Goal: Task Accomplishment & Management: Manage account settings

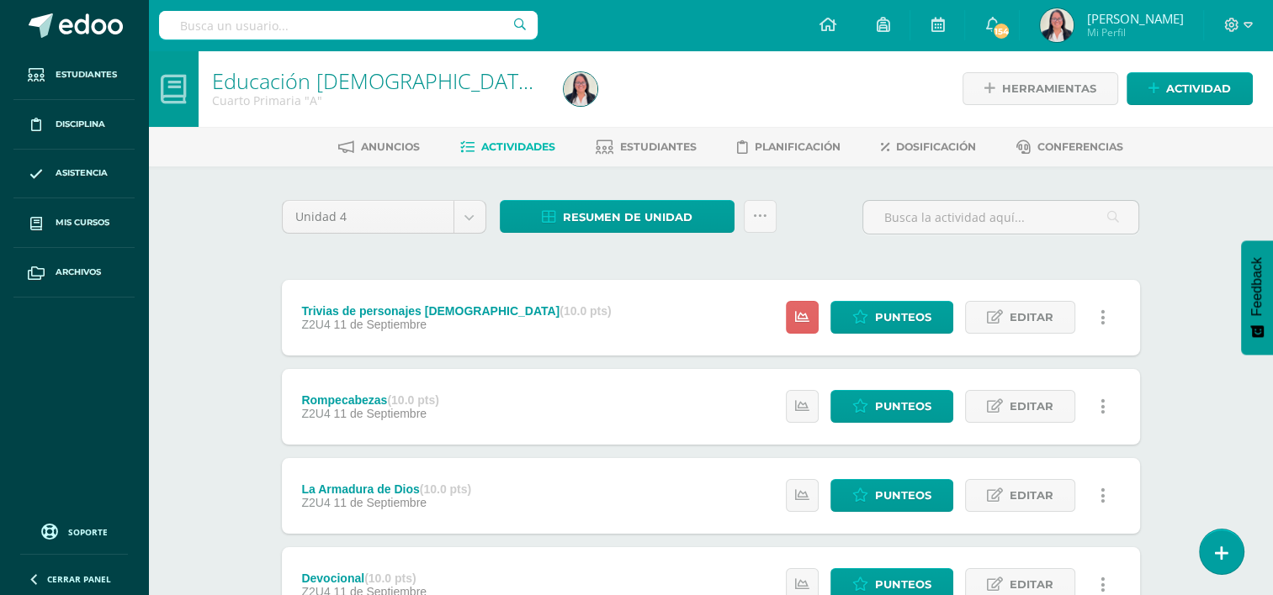
click at [369, 574] on strong "(10.0 pts)" at bounding box center [389, 578] width 51 height 13
click at [1026, 589] on span "Editar" at bounding box center [1031, 584] width 44 height 31
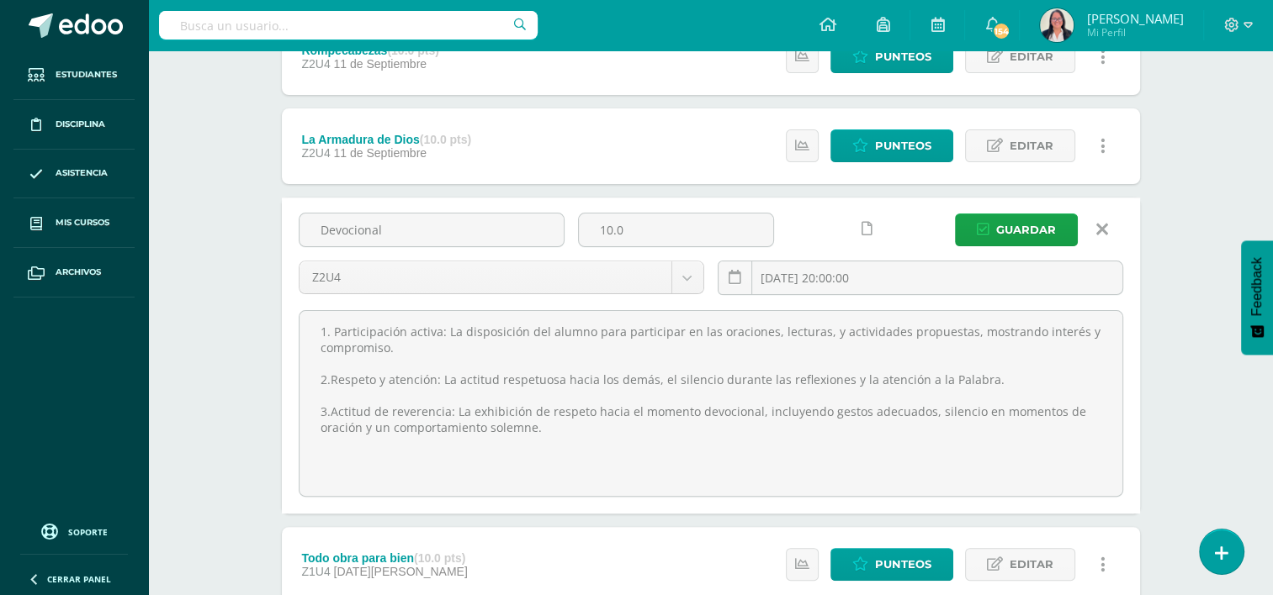
scroll to position [368, 0]
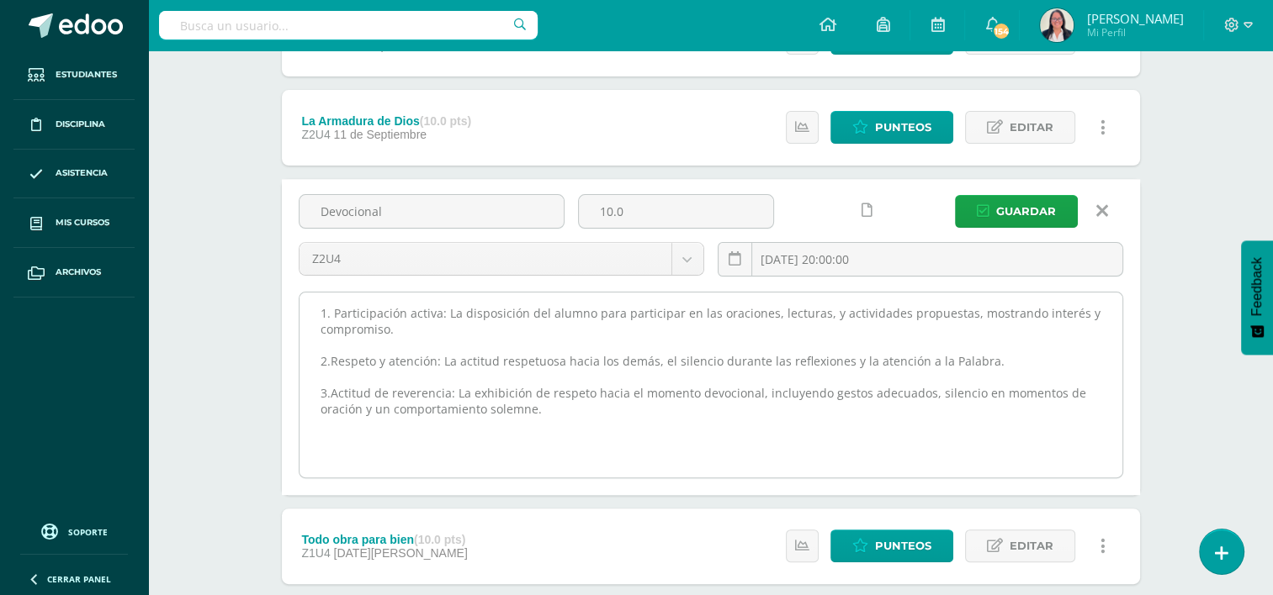
drag, startPoint x: 572, startPoint y: 405, endPoint x: 302, endPoint y: 397, distance: 270.1
click at [302, 397] on textarea "1. Participación activa: La disposición del alumno para participar en las oraci…" at bounding box center [710, 385] width 823 height 185
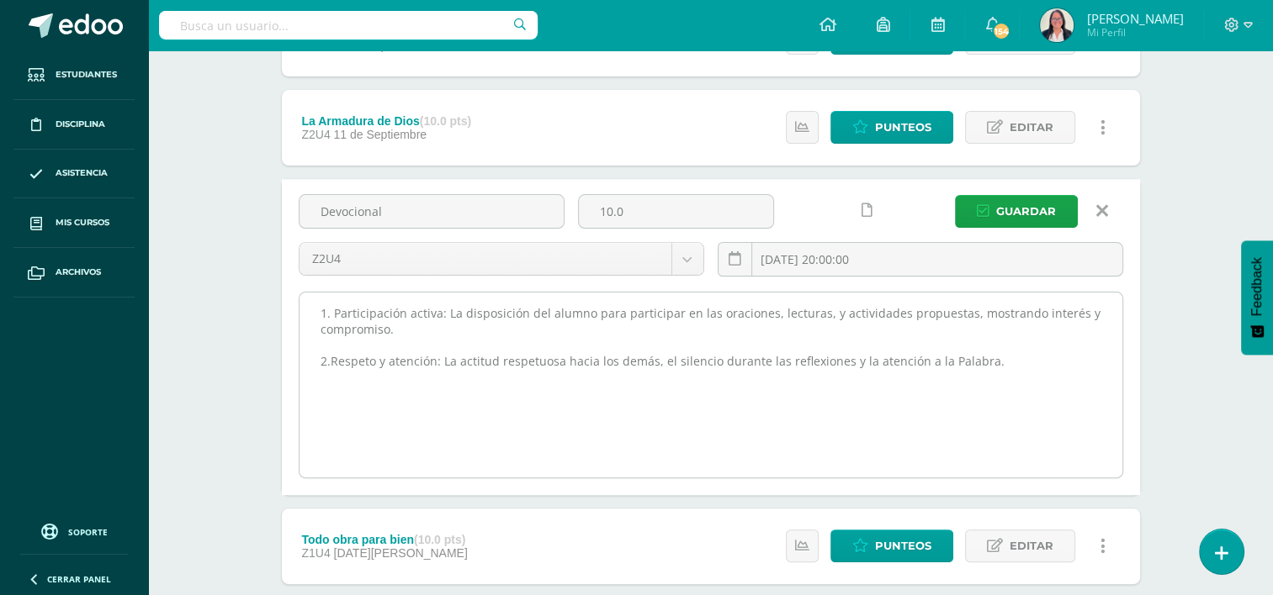
drag, startPoint x: 310, startPoint y: 310, endPoint x: 986, endPoint y: 368, distance: 677.8
click at [986, 368] on textarea "1. Participación activa: La disposición del alumno para participar en las oraci…" at bounding box center [710, 385] width 823 height 185
click at [919, 379] on textarea "1. Participación activa: La disposición del alumno para participar en las oraci…" at bounding box center [710, 385] width 823 height 185
drag, startPoint x: 989, startPoint y: 368, endPoint x: 318, endPoint y: 309, distance: 673.8
click at [318, 309] on textarea "1. Participación activa: La disposición del alumno para participar en las oraci…" at bounding box center [710, 385] width 823 height 185
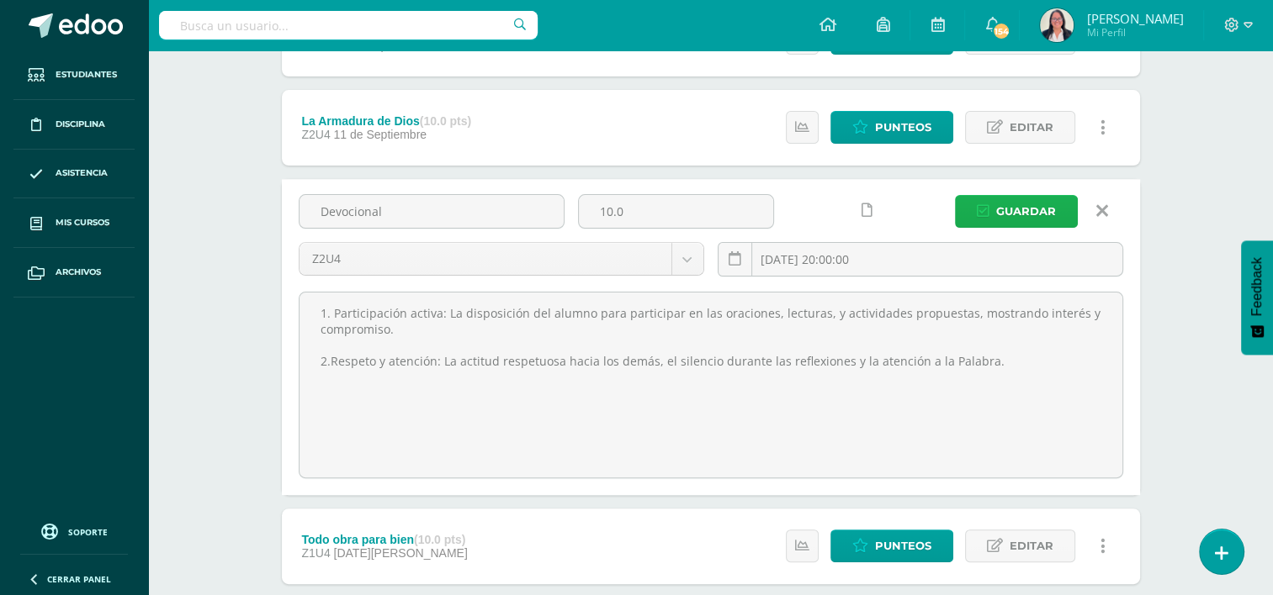
type textarea "1. Participación activa: La disposición del alumno para participar en las oraci…"
click at [1019, 202] on span "Guardar" at bounding box center [1026, 211] width 60 height 31
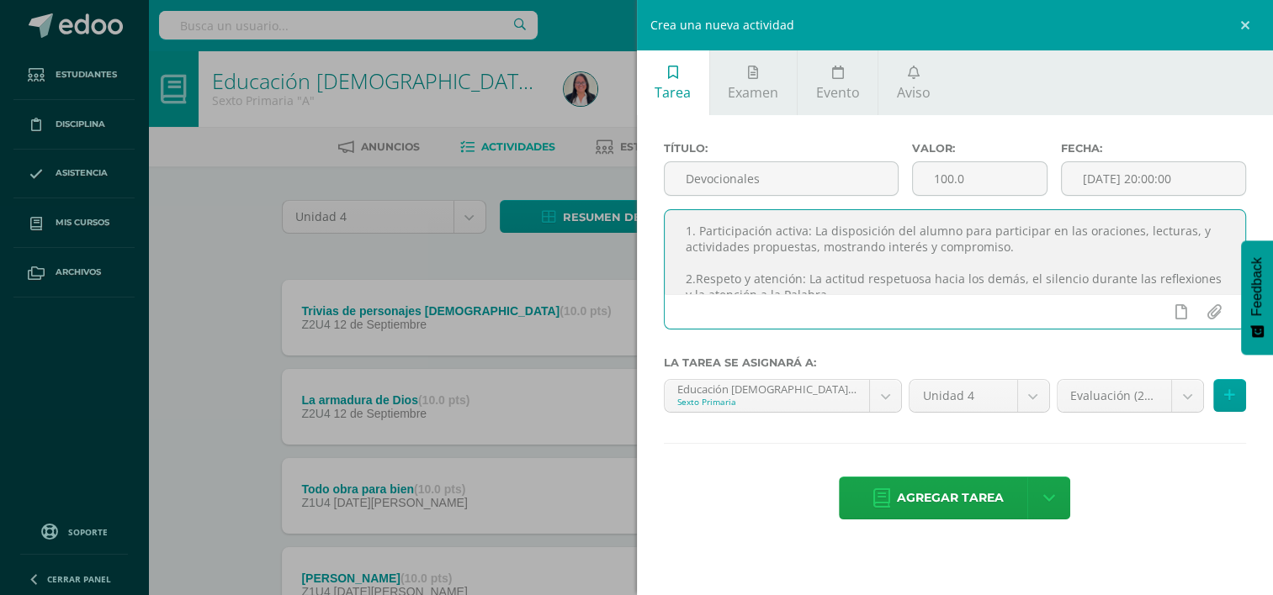
drag, startPoint x: 1151, startPoint y: 284, endPoint x: 638, endPoint y: 195, distance: 519.9
click at [638, 195] on div "Título: Devocionales Valor: 100.0 Fecha: 2025-09-12 20:00:00 1. Participación a…" at bounding box center [955, 332] width 637 height 435
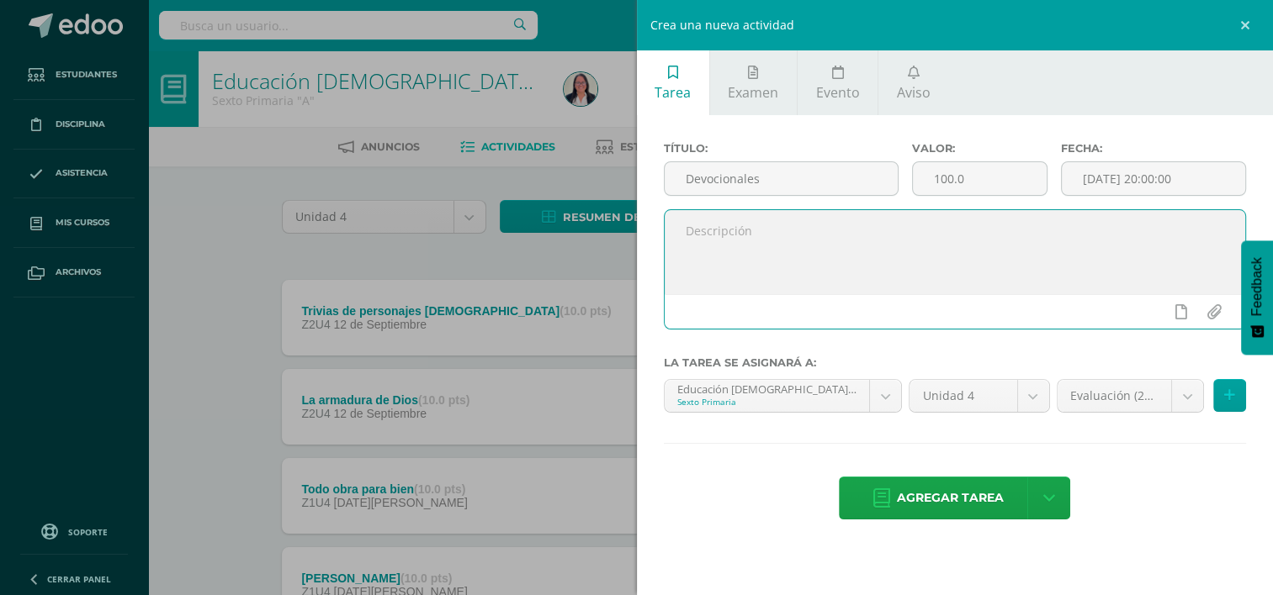
click at [705, 241] on textarea at bounding box center [954, 252] width 581 height 84
paste textarea "1. Participación activa: La disposición del alumno para participar en las oraci…"
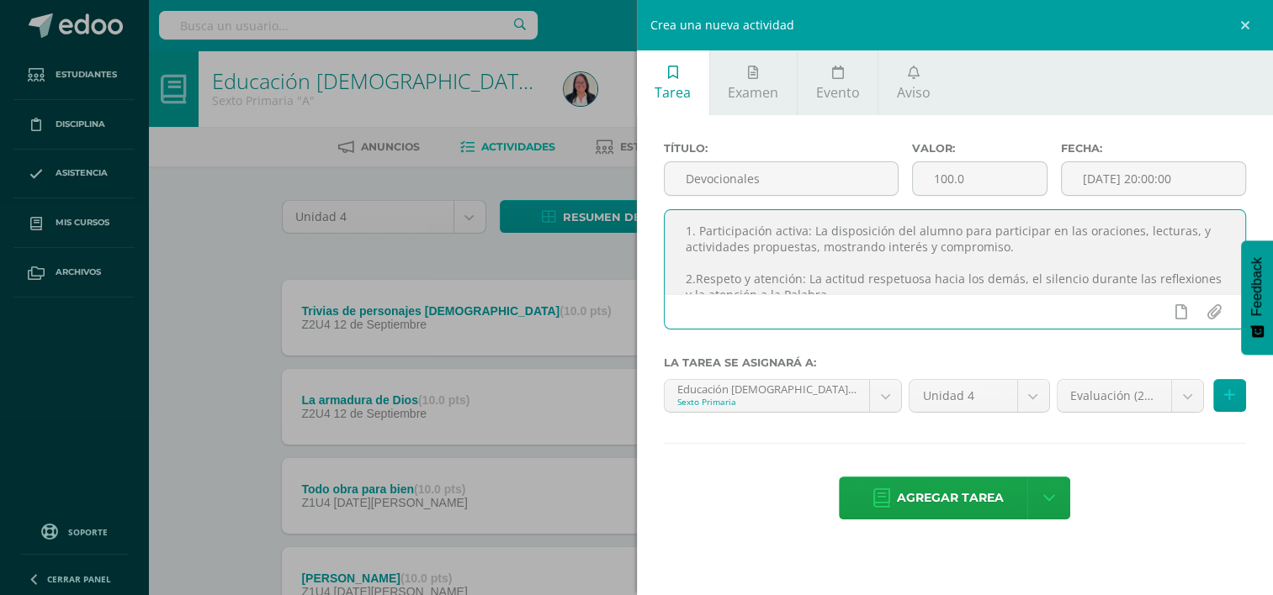
scroll to position [25, 0]
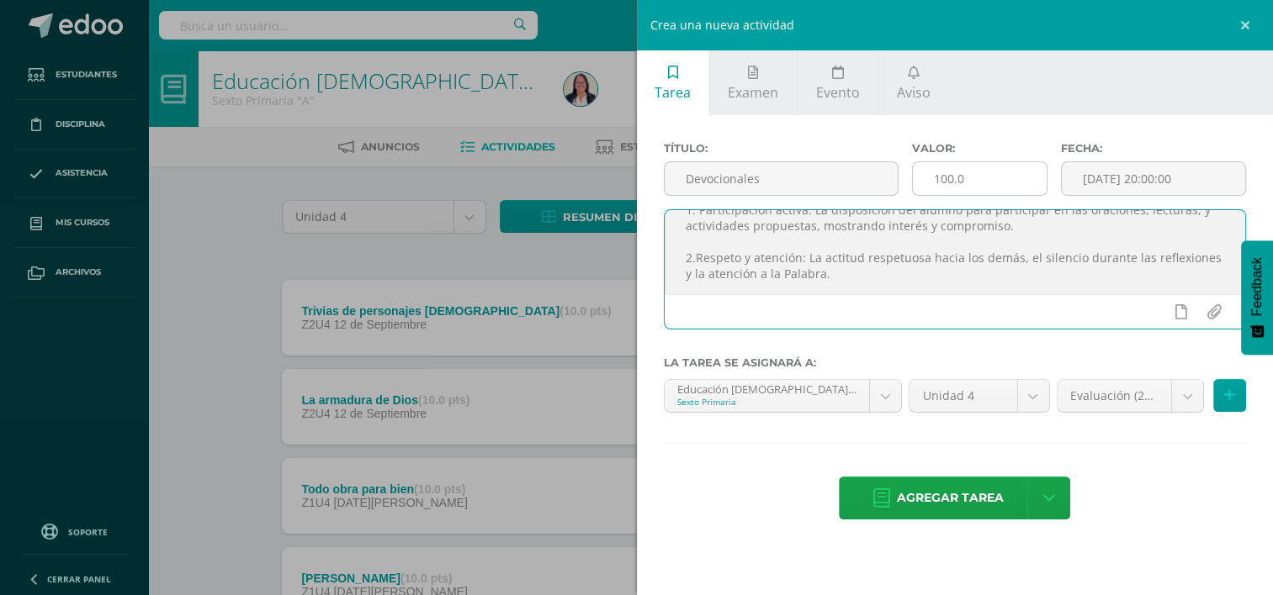
type textarea "1. Participación activa: La disposición del alumno para participar en las oraci…"
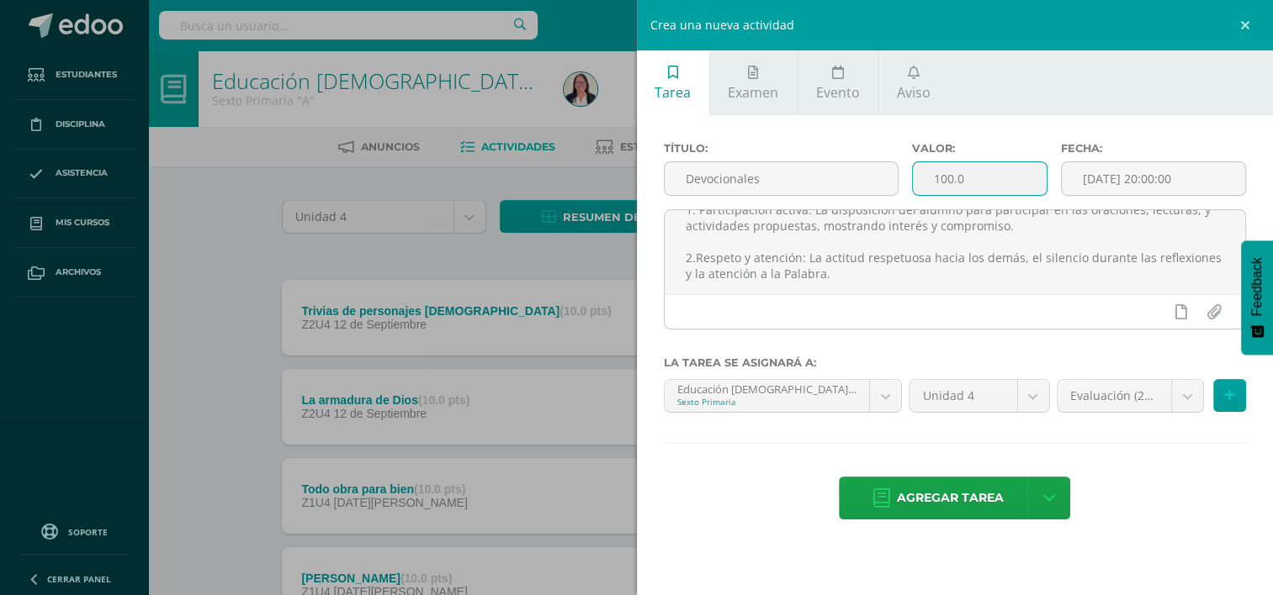
click at [983, 180] on input "100.0" at bounding box center [980, 178] width 134 height 33
type input "10.00"
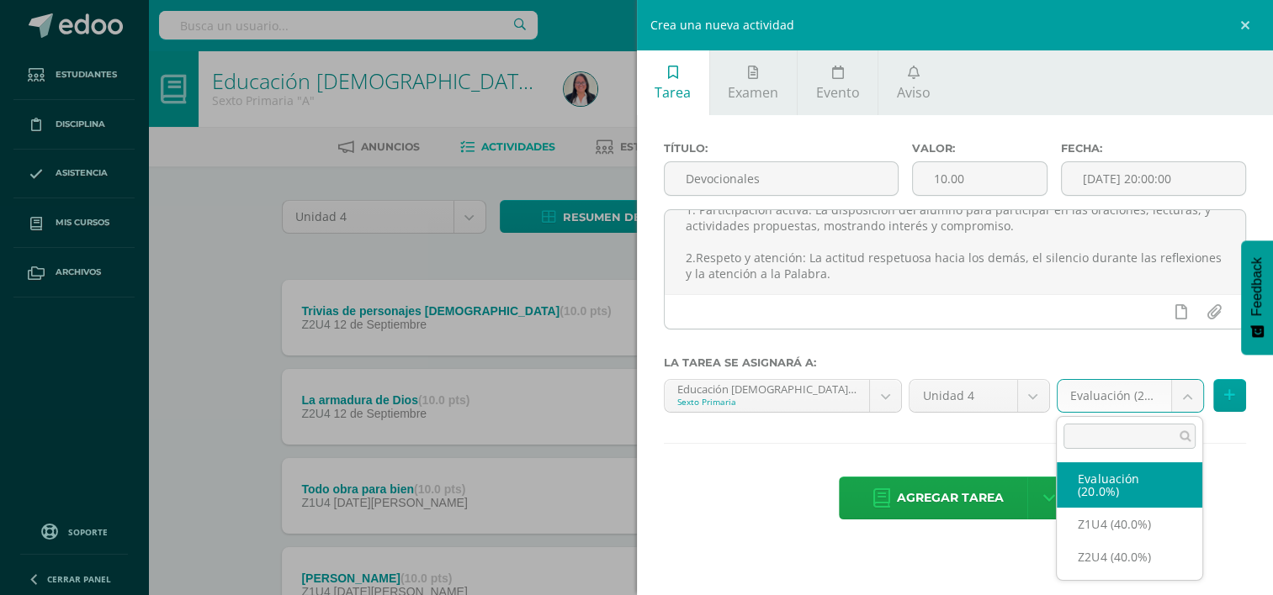
click at [1185, 399] on body "Tarea asignada exitosamente Estudiantes Disciplina Asistencia Mis cursos Archiv…" at bounding box center [636, 456] width 1273 height 913
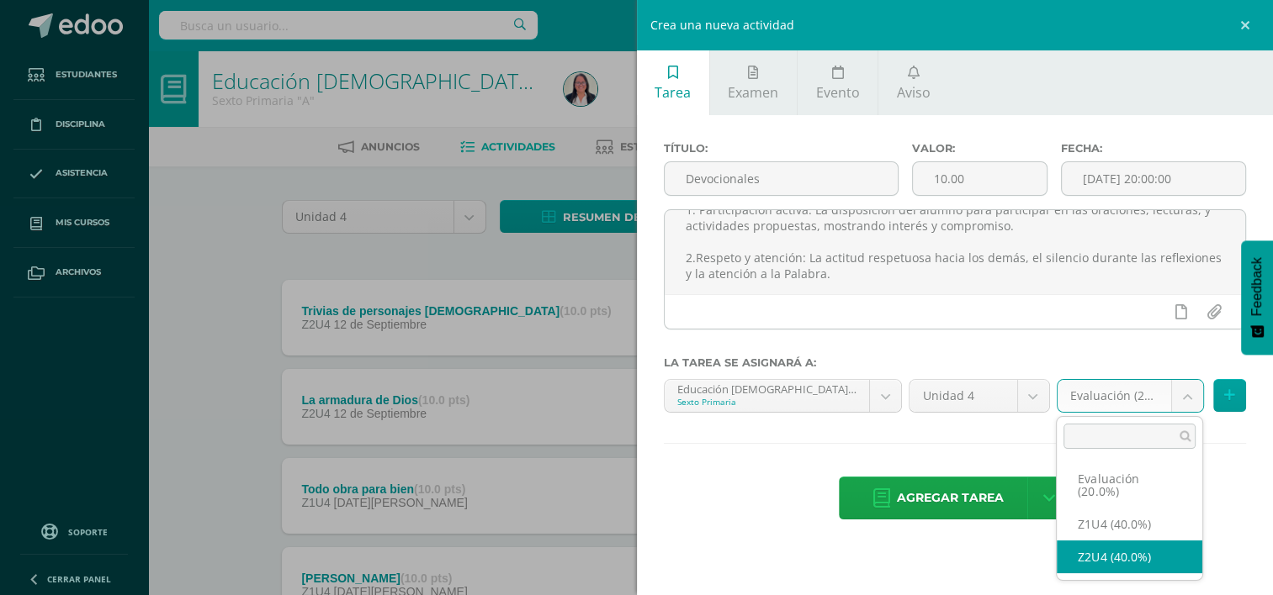
select select "30455"
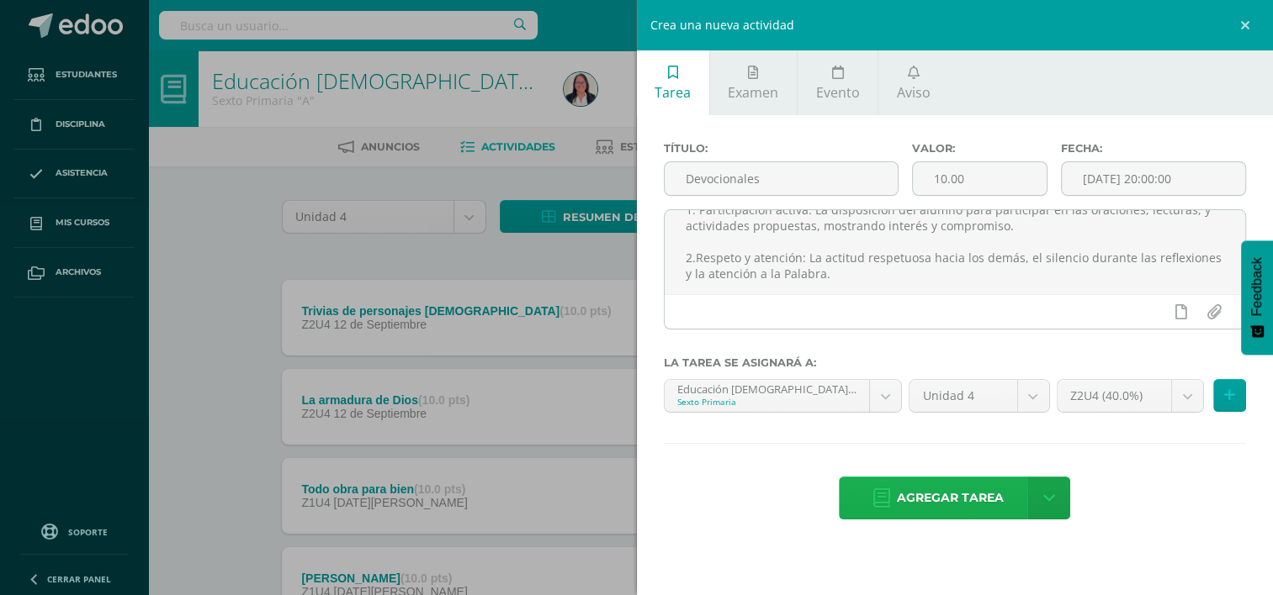
click at [915, 510] on span "Agregar tarea" at bounding box center [950, 498] width 107 height 41
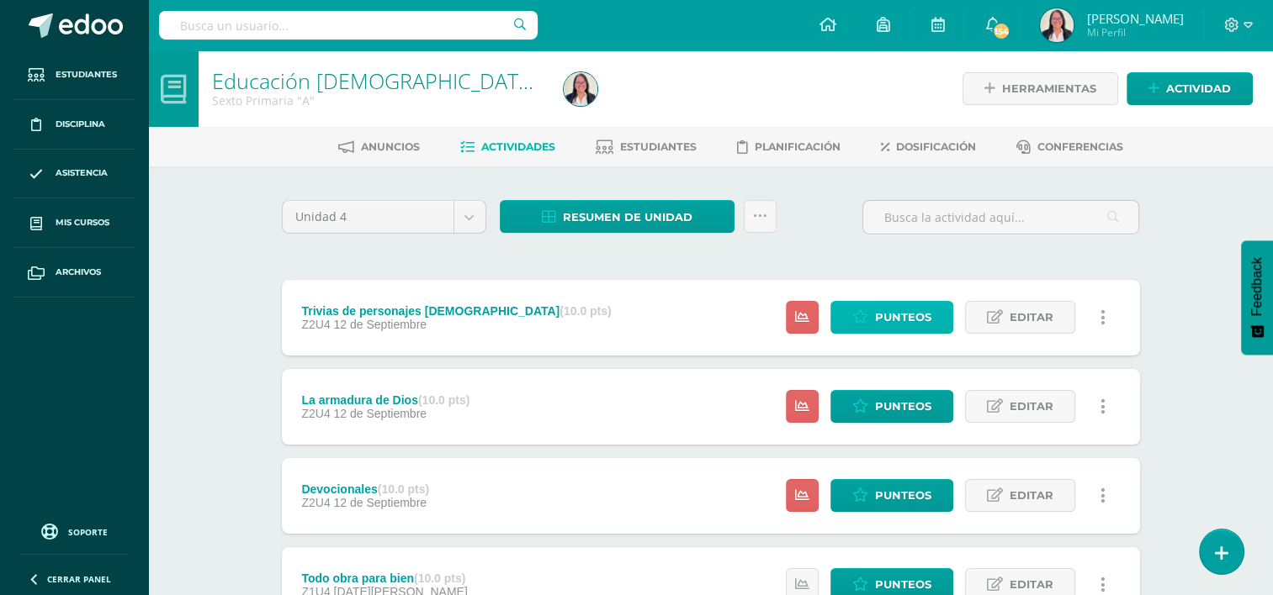
click at [885, 310] on span "Punteos" at bounding box center [903, 317] width 56 height 31
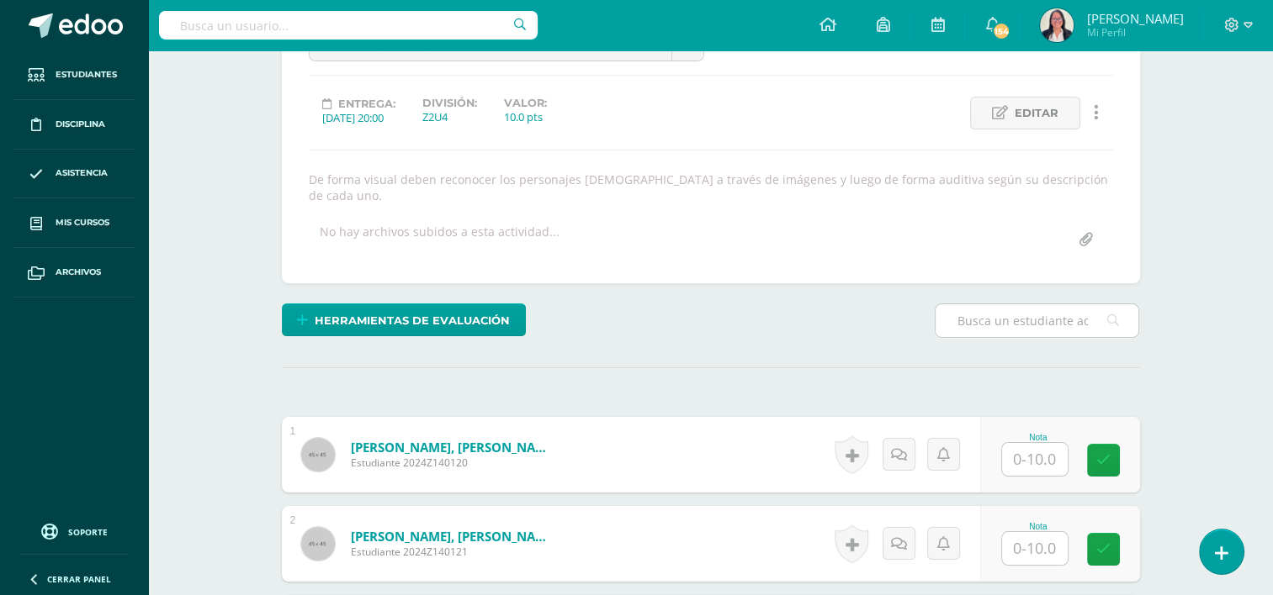
scroll to position [200, 0]
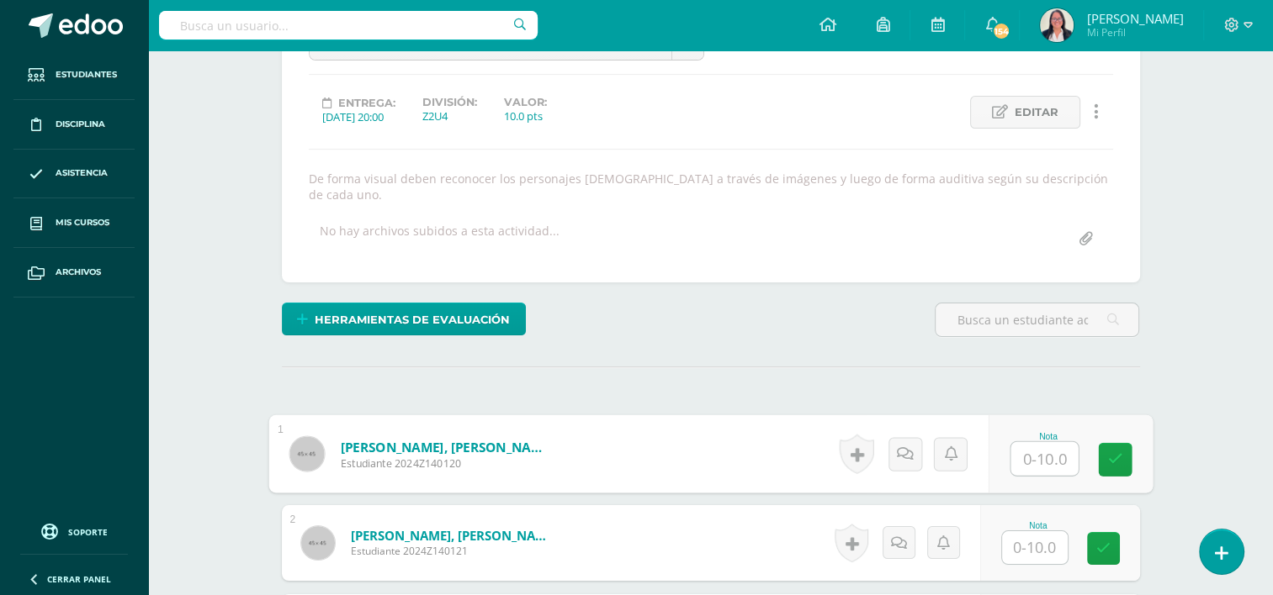
click at [1039, 444] on input "text" at bounding box center [1043, 459] width 67 height 34
type input "10"
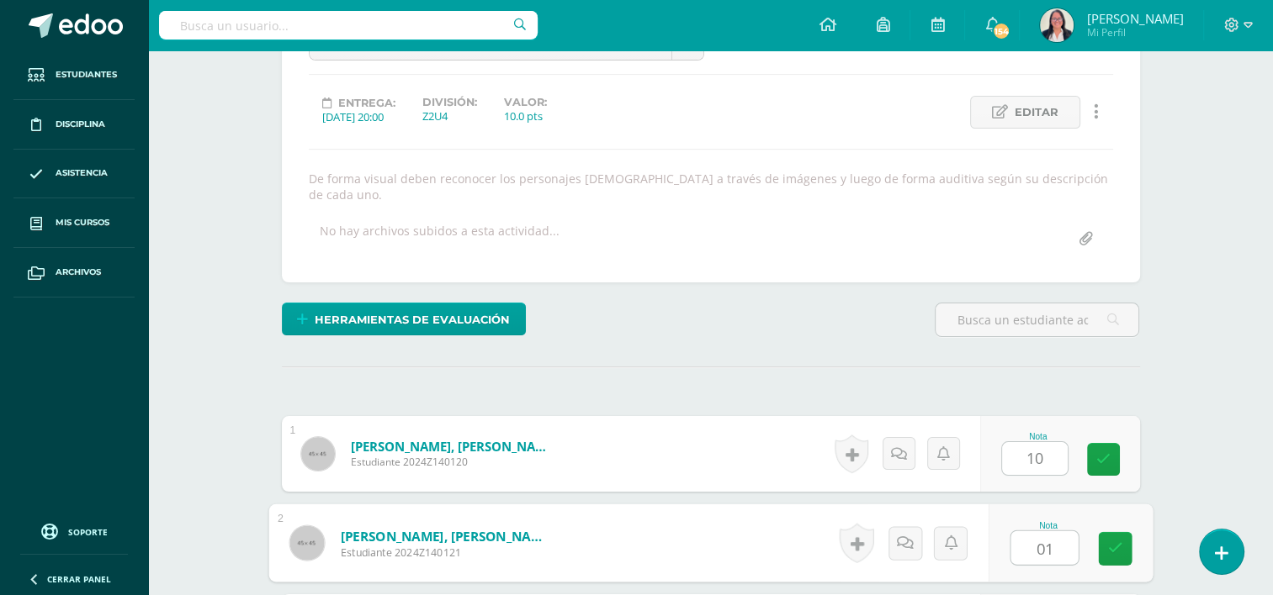
scroll to position [521, 0]
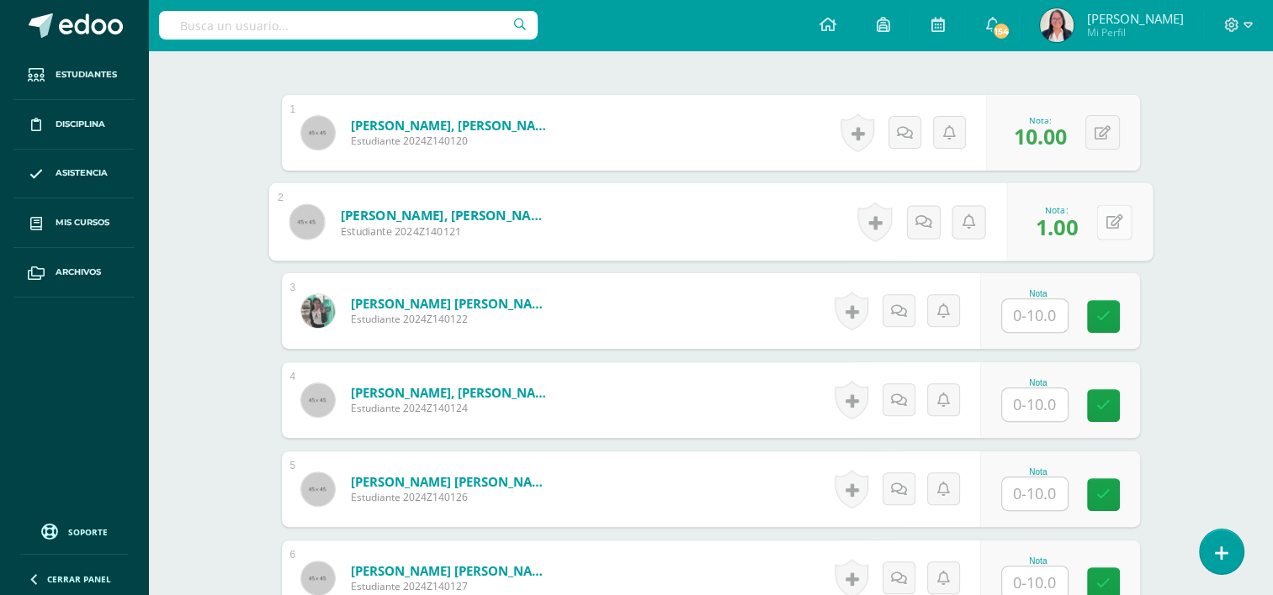
click at [1110, 204] on button at bounding box center [1113, 221] width 35 height 35
type input "10"
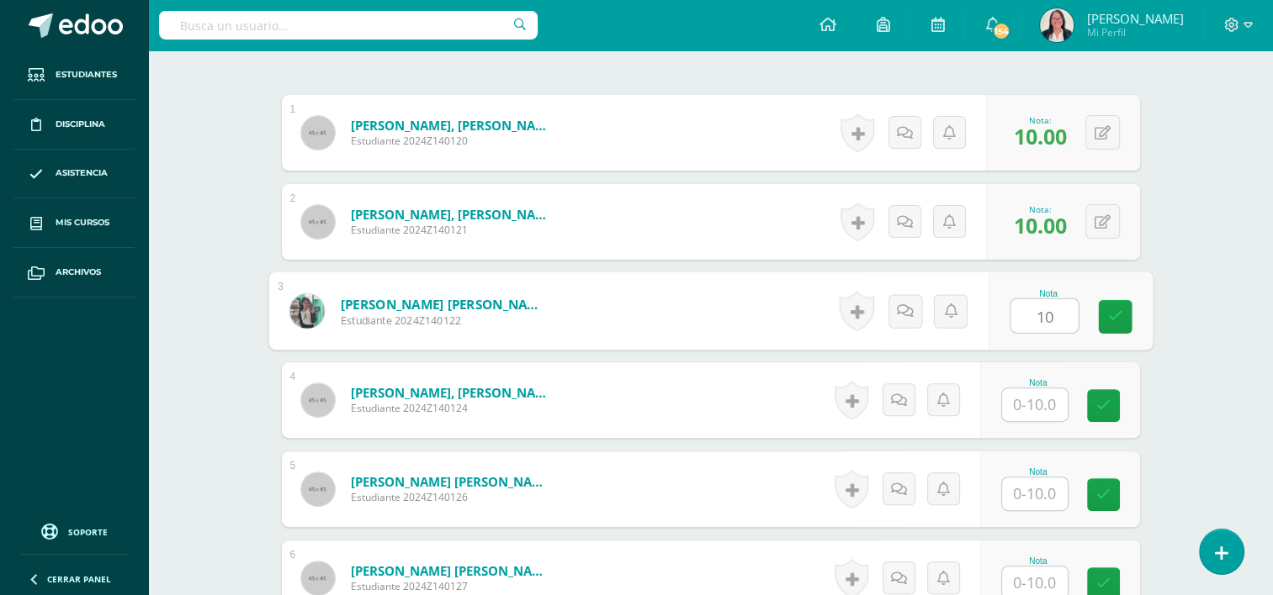
type input "10"
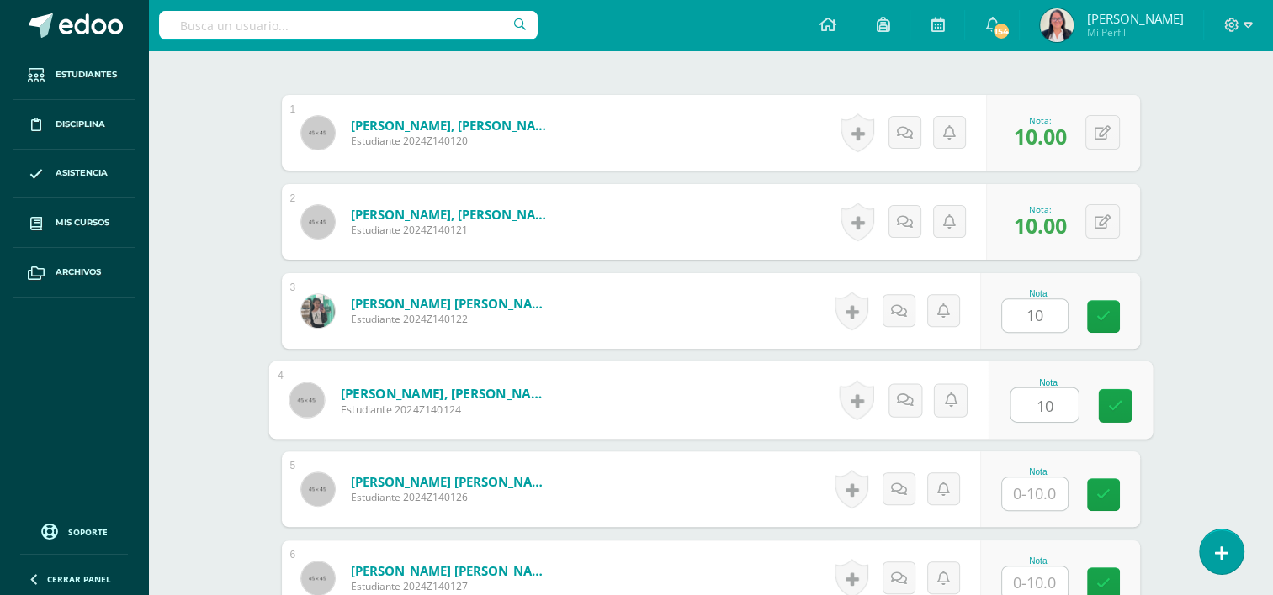
type input "10"
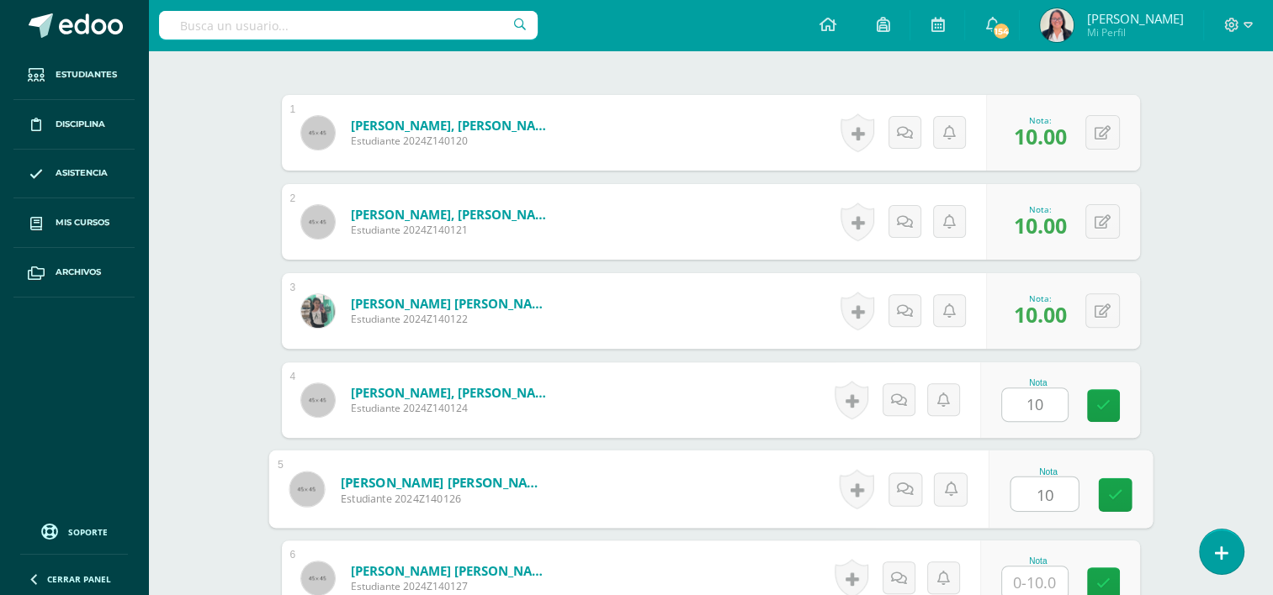
type input "10"
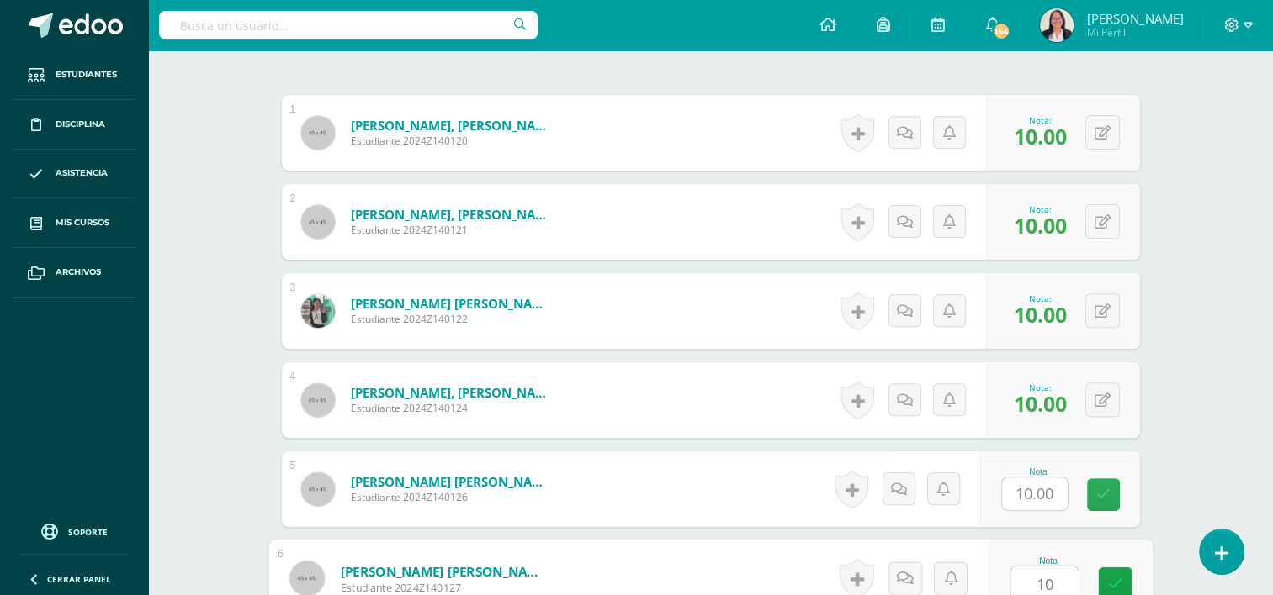
type input "10"
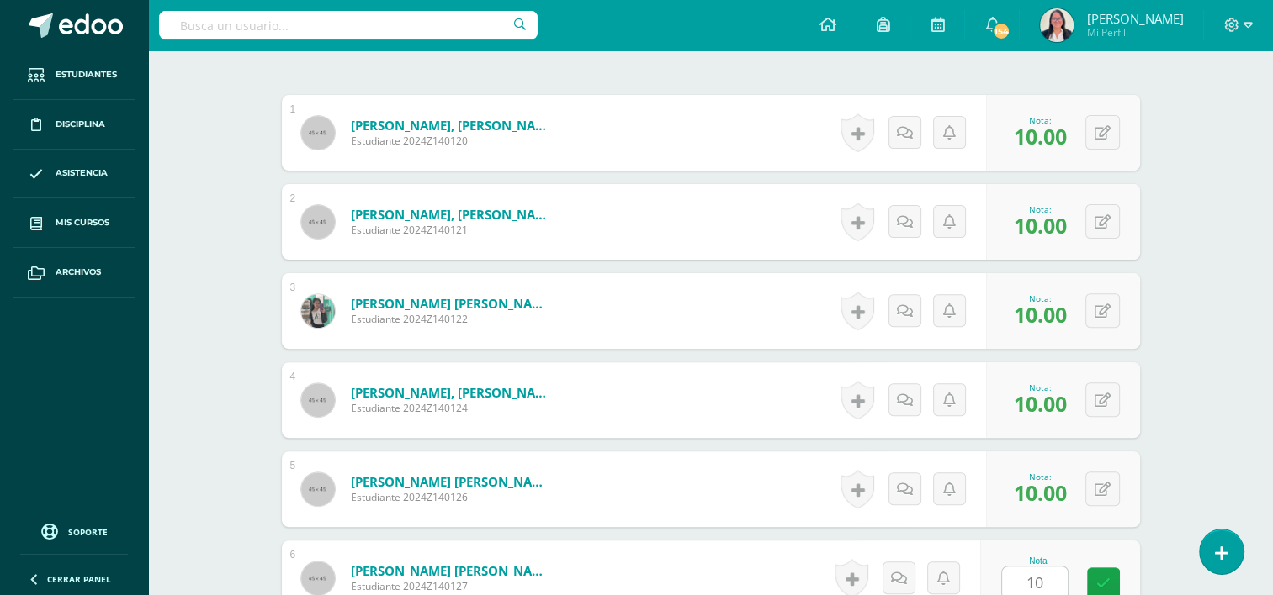
scroll to position [878, 0]
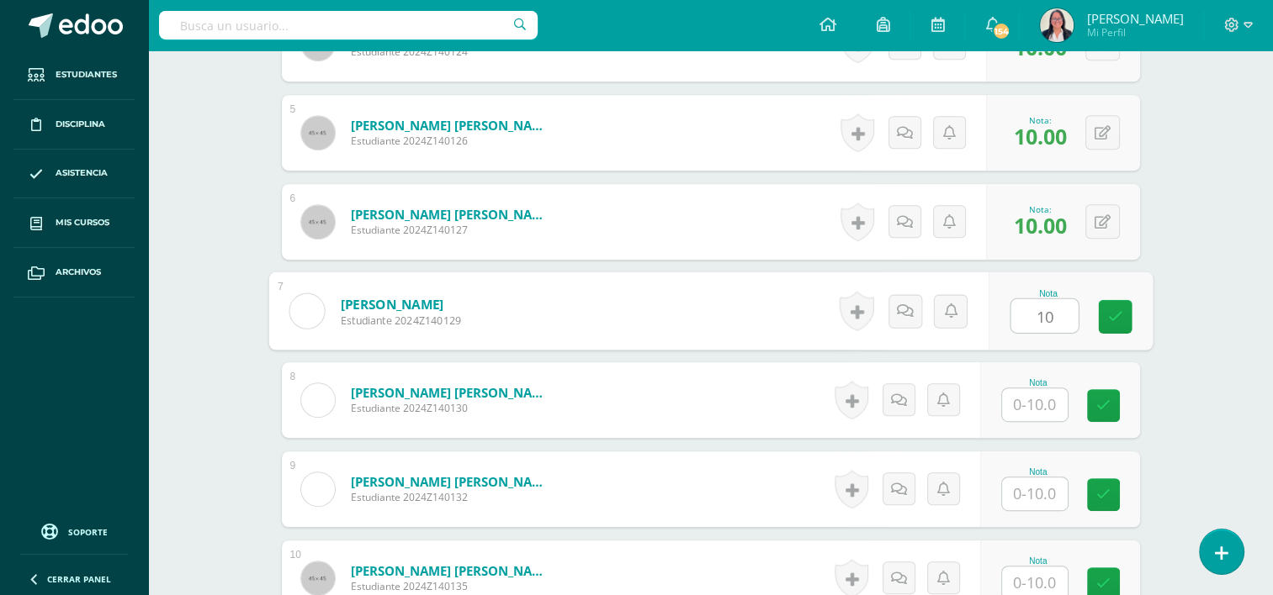
type input "10"
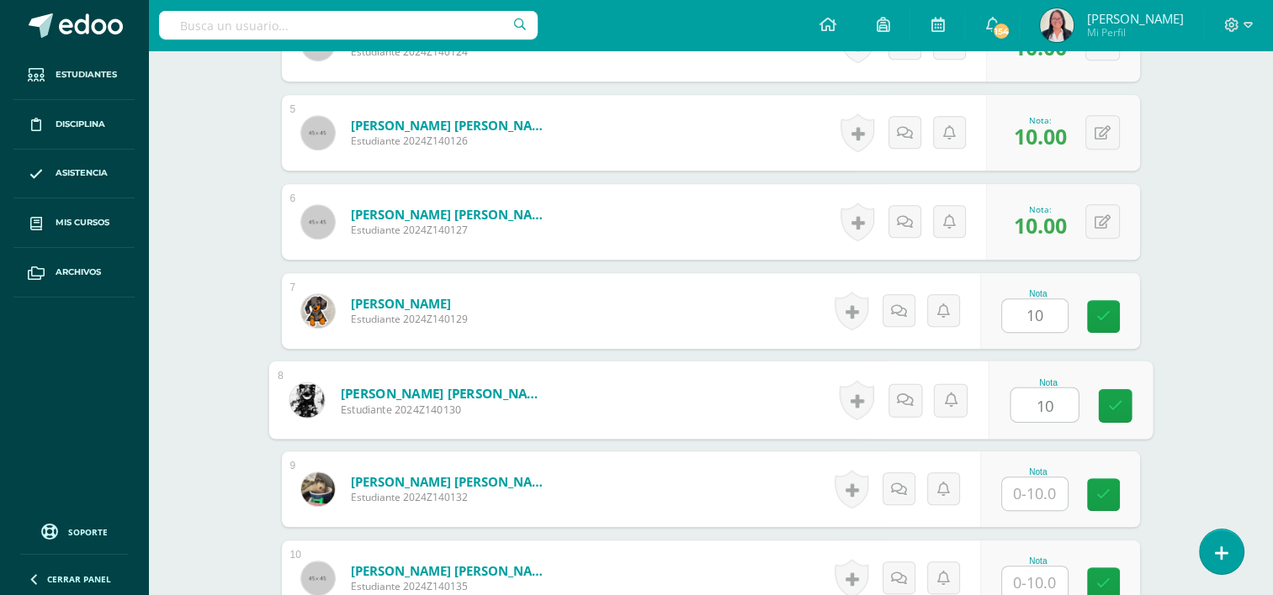
type input "10"
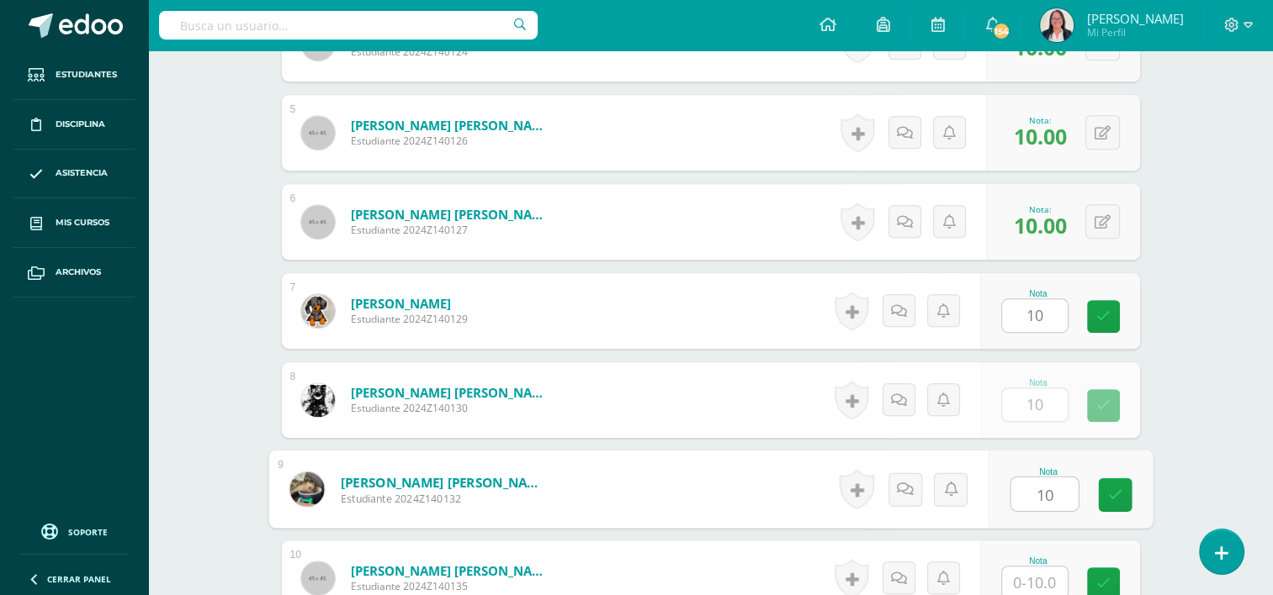
type input "10"
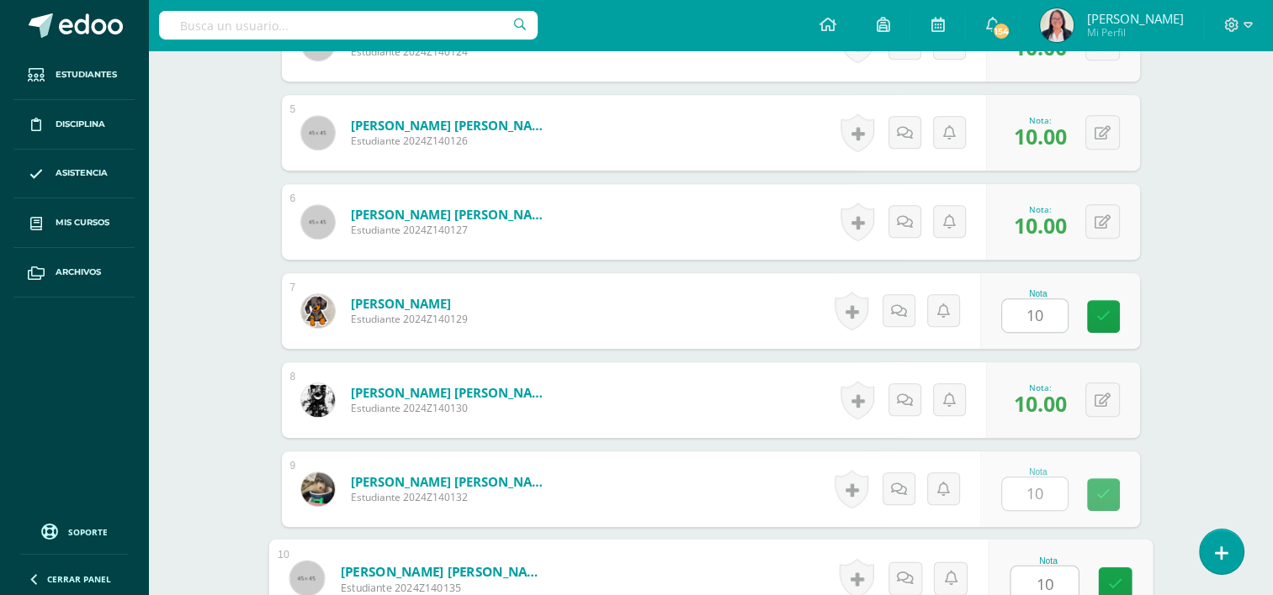
type input "10"
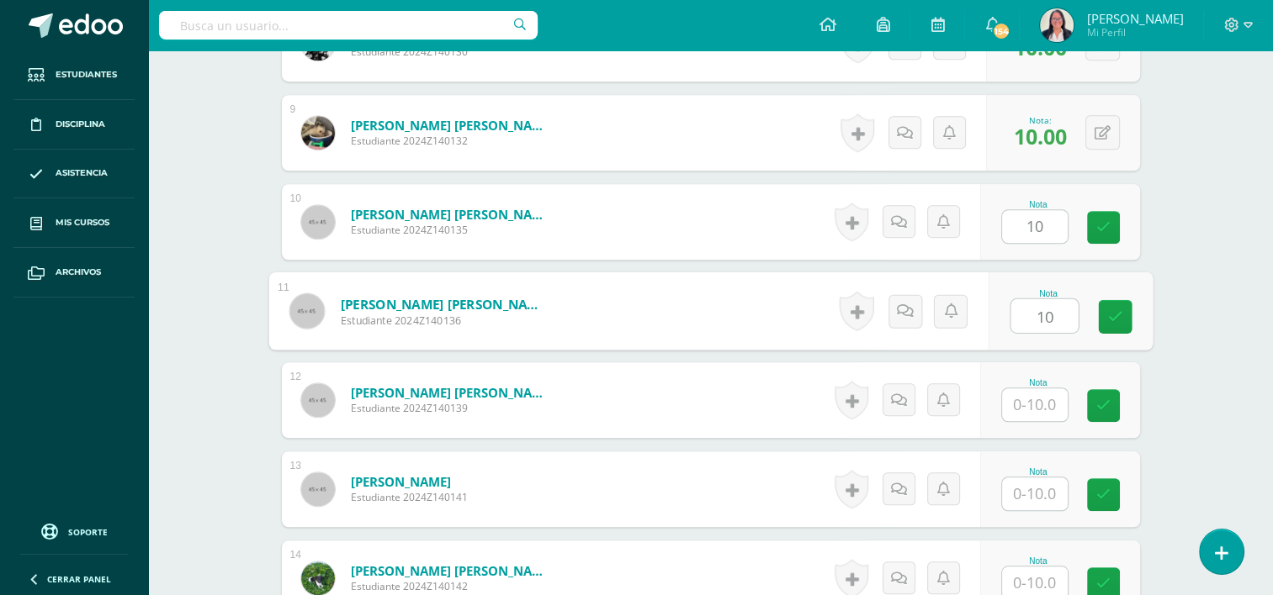
type input "10"
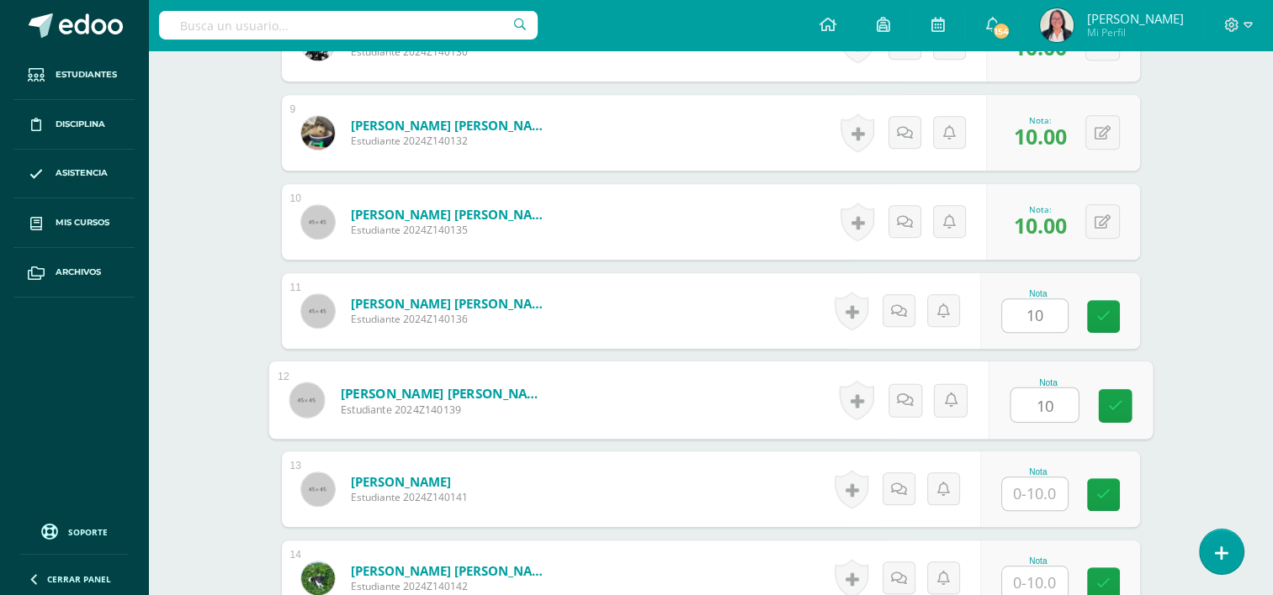
type input "10"
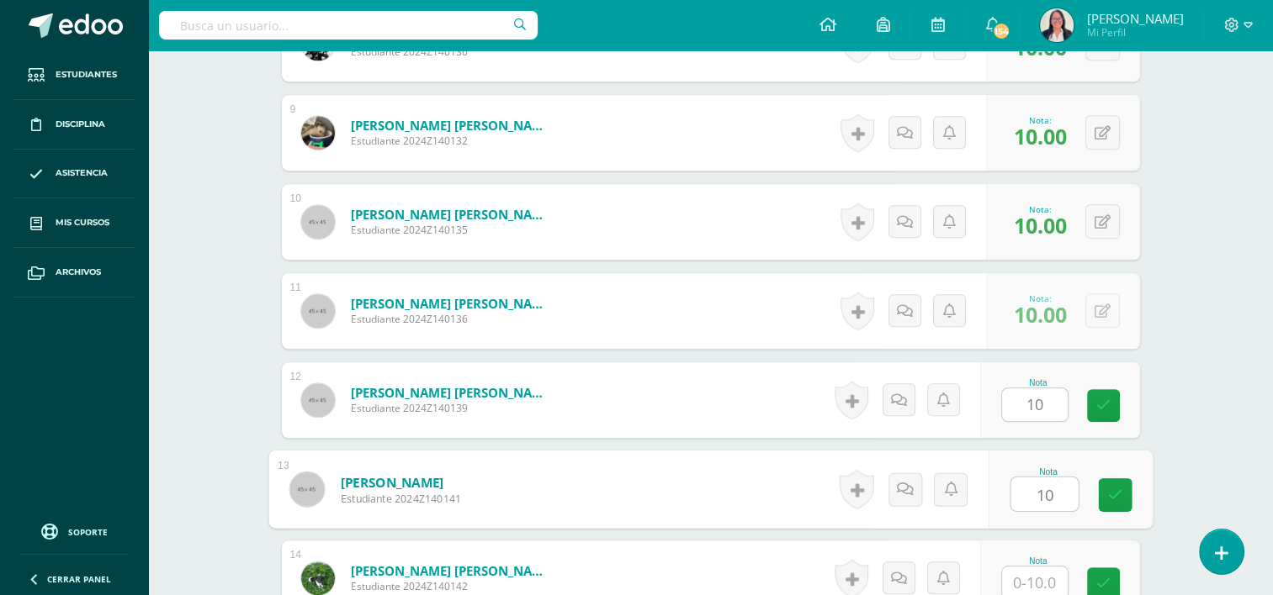
type input "10"
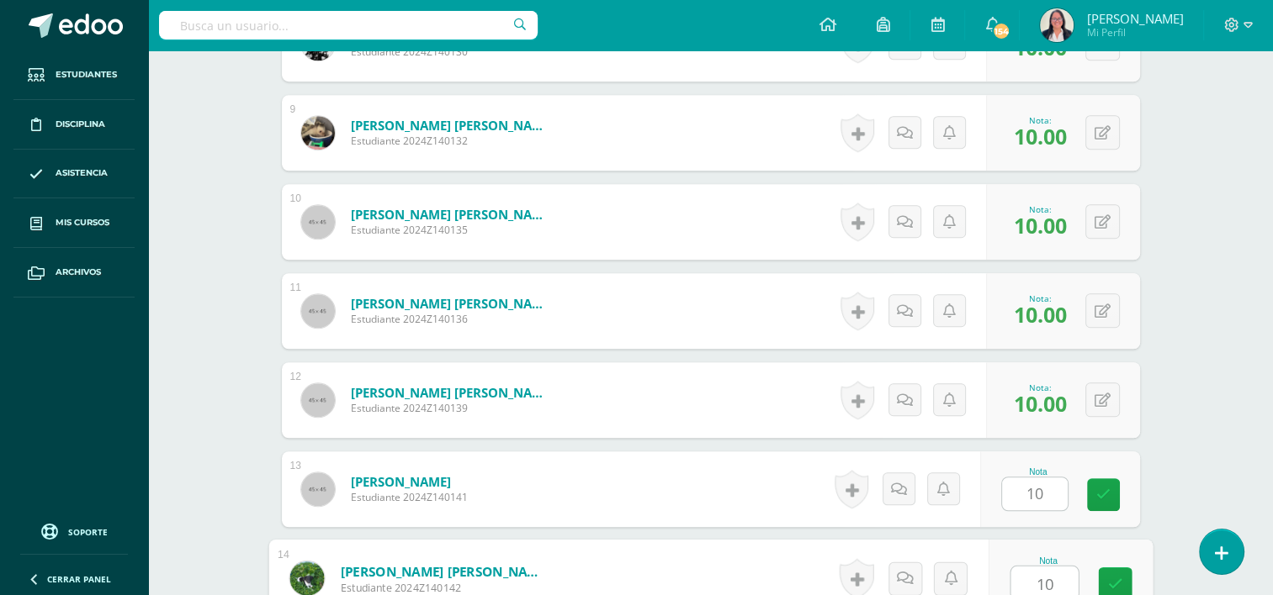
type input "10"
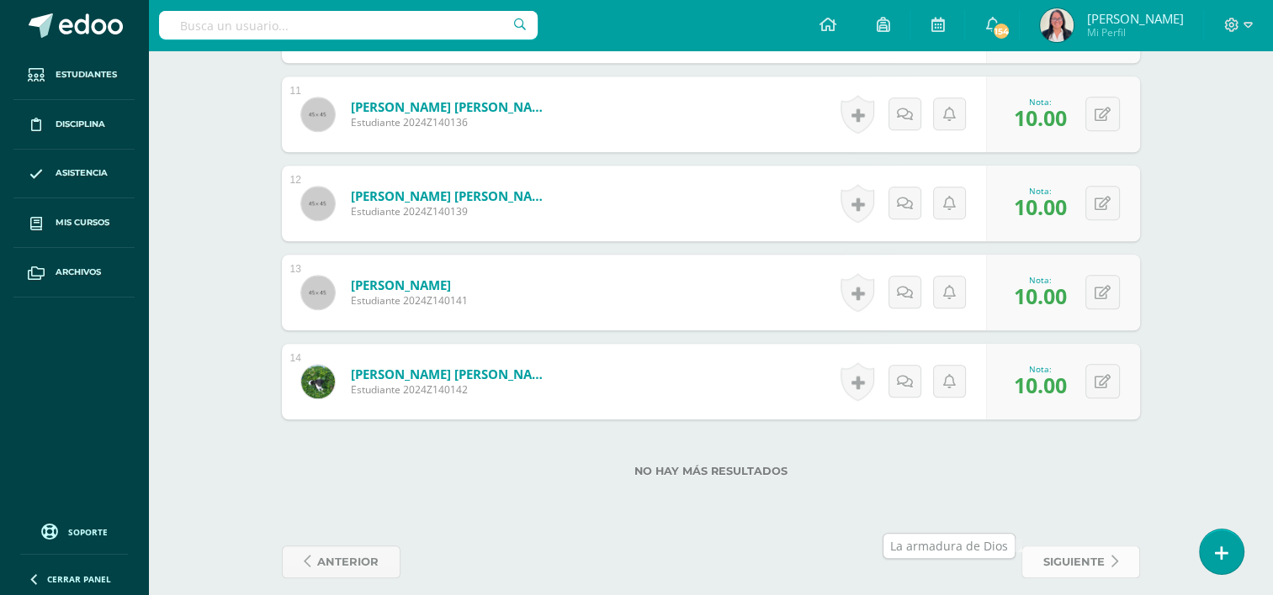
click at [1088, 547] on span "siguiente" at bounding box center [1073, 562] width 61 height 31
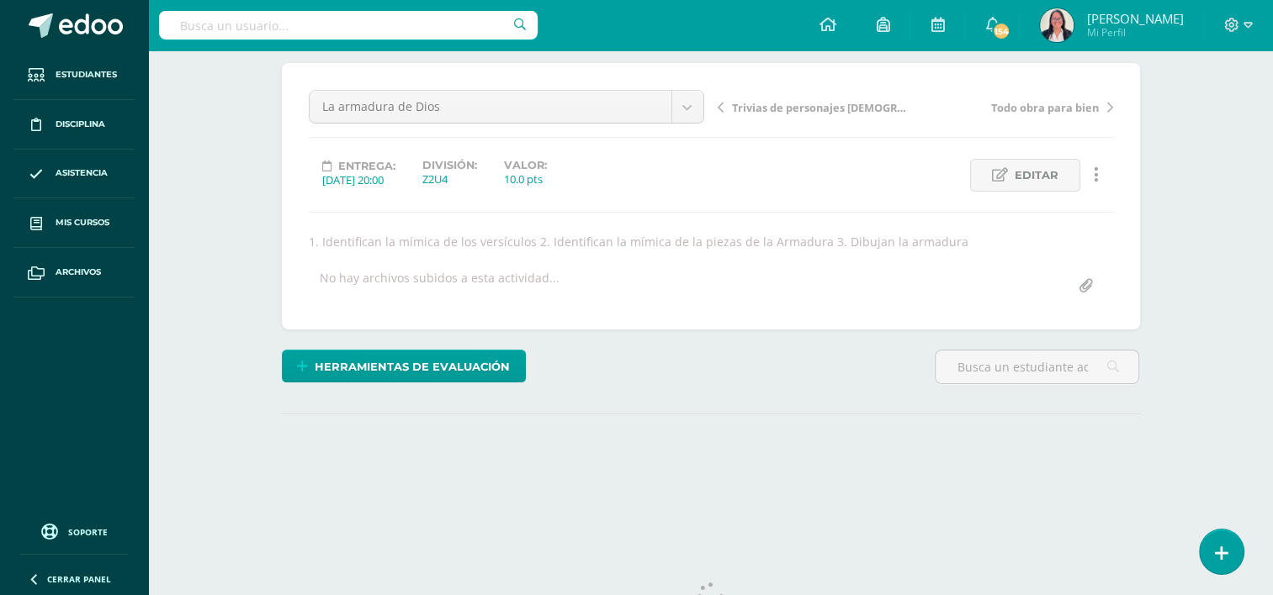
scroll to position [198, 0]
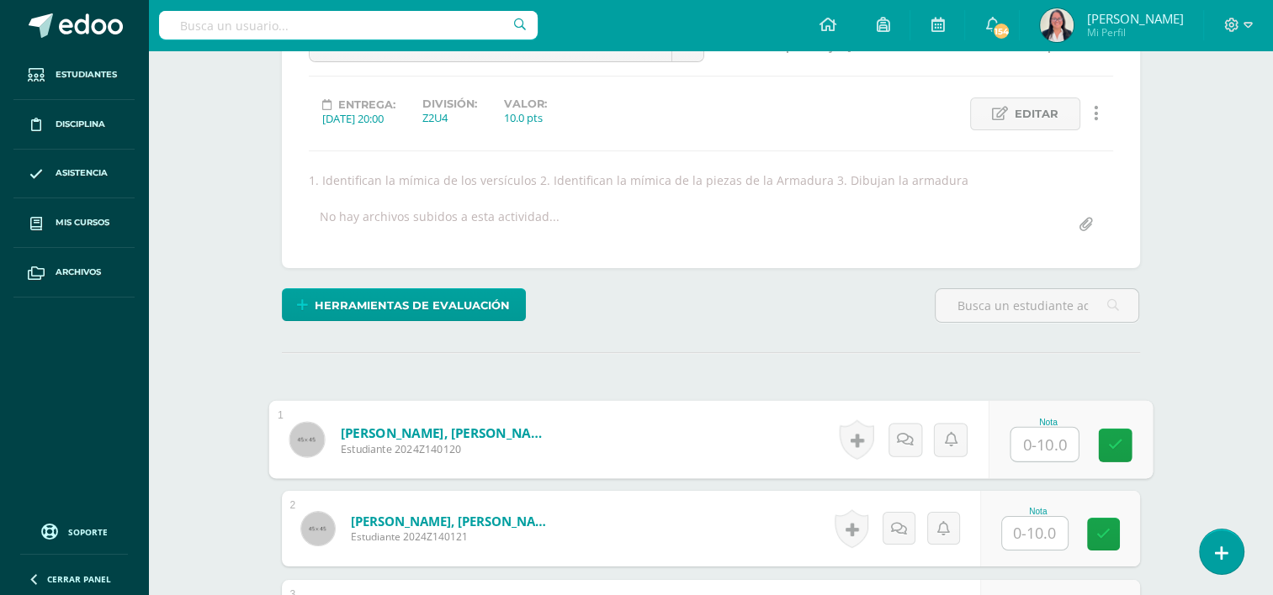
click at [1027, 437] on input "text" at bounding box center [1043, 445] width 67 height 34
type input "10"
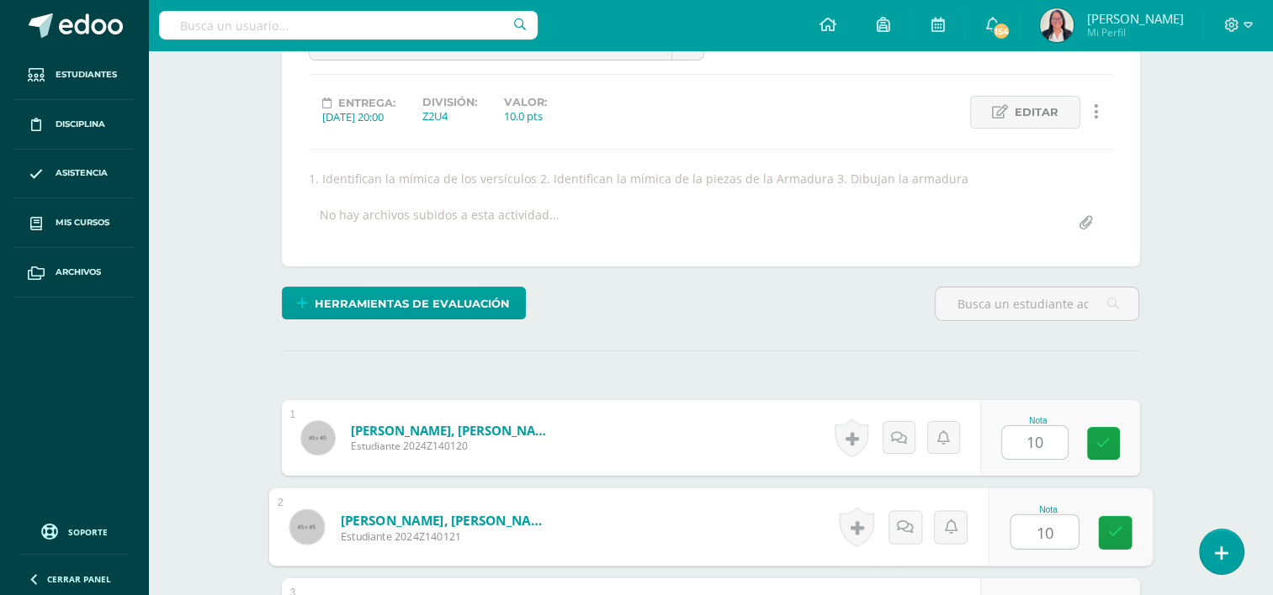
type input "10"
